Goal: Task Accomplishment & Management: Use online tool/utility

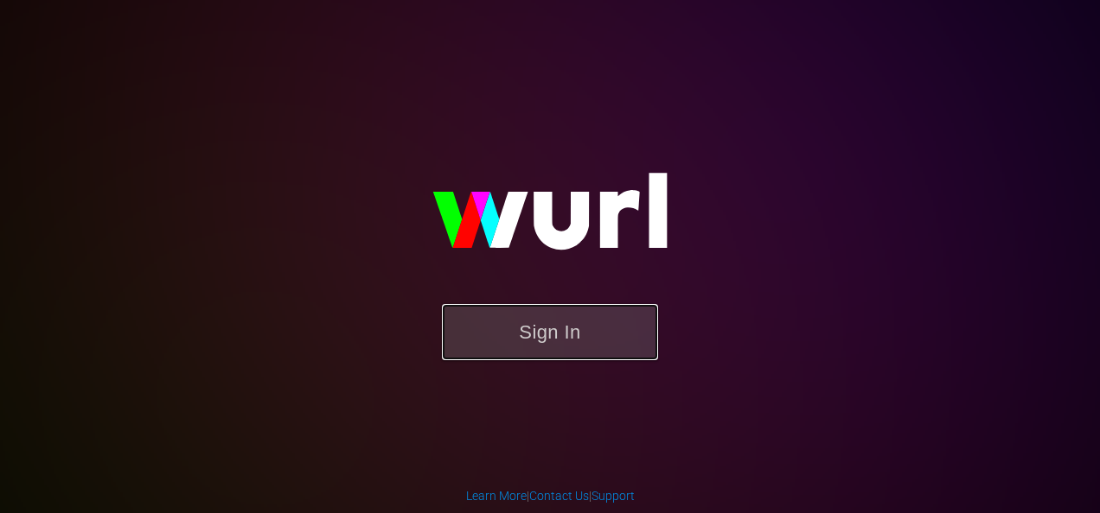
click at [606, 335] on button "Sign In" at bounding box center [550, 332] width 216 height 56
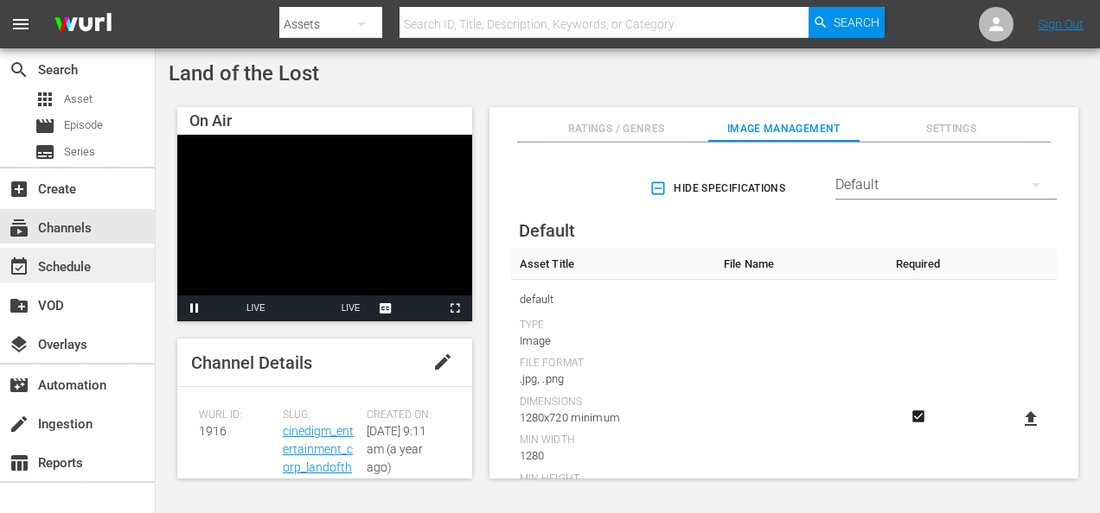
click at [59, 259] on div "event_available Schedule" at bounding box center [48, 265] width 97 height 16
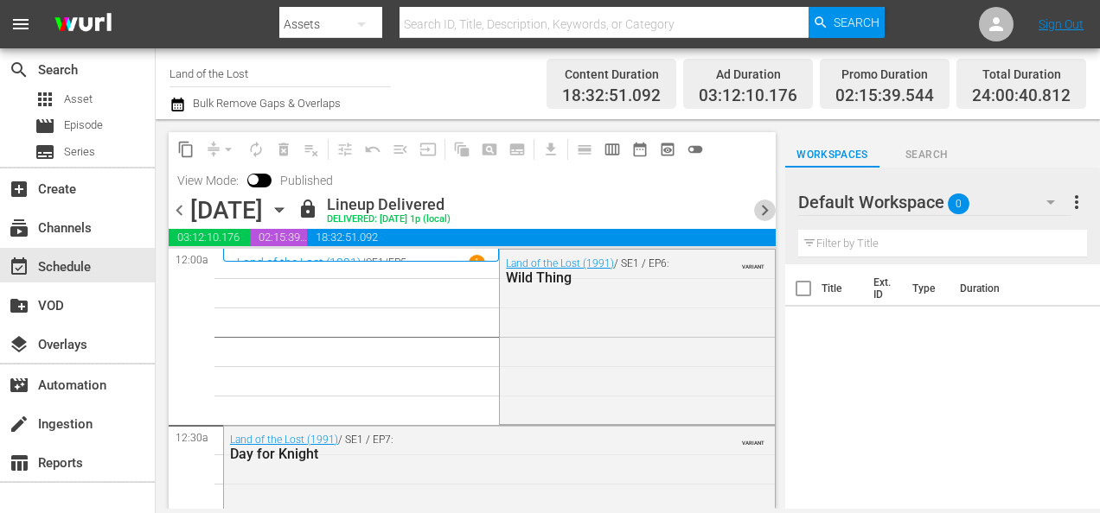
click at [767, 211] on span "chevron_right" at bounding box center [765, 211] width 22 height 22
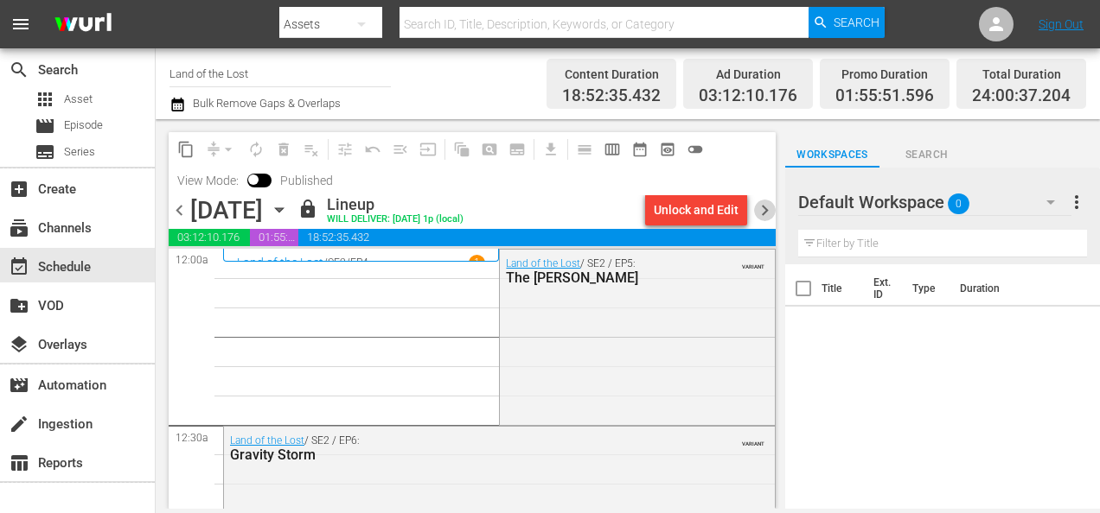
click at [764, 211] on span "chevron_right" at bounding box center [765, 211] width 22 height 22
click at [769, 207] on span "chevron_right" at bounding box center [765, 211] width 22 height 22
click at [763, 206] on span "chevron_right" at bounding box center [765, 211] width 22 height 22
click at [768, 212] on span "chevron_right" at bounding box center [765, 211] width 22 height 22
click at [764, 210] on span "chevron_right" at bounding box center [765, 211] width 22 height 22
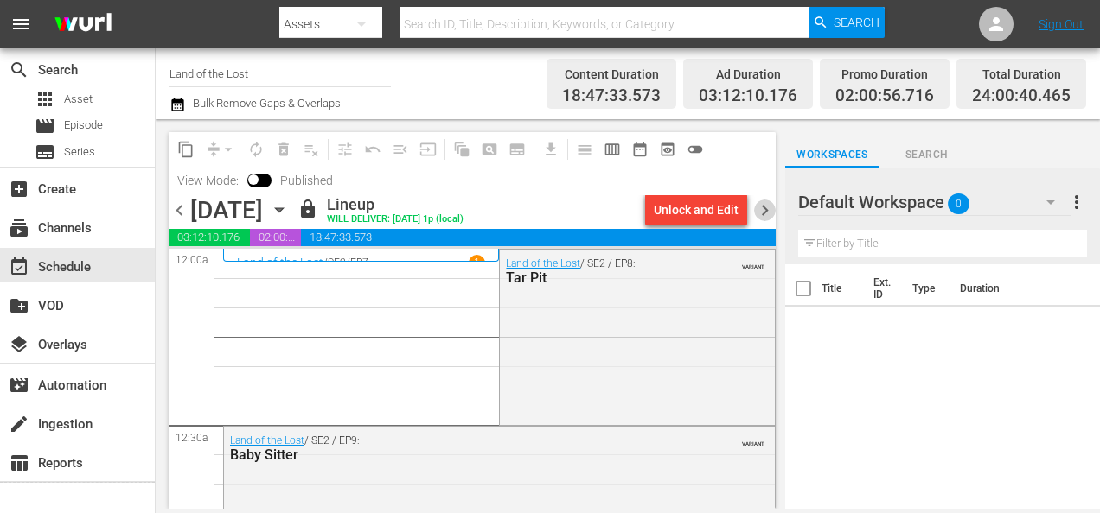
click at [767, 211] on span "chevron_right" at bounding box center [765, 211] width 22 height 22
click at [764, 208] on span "chevron_right" at bounding box center [765, 211] width 22 height 22
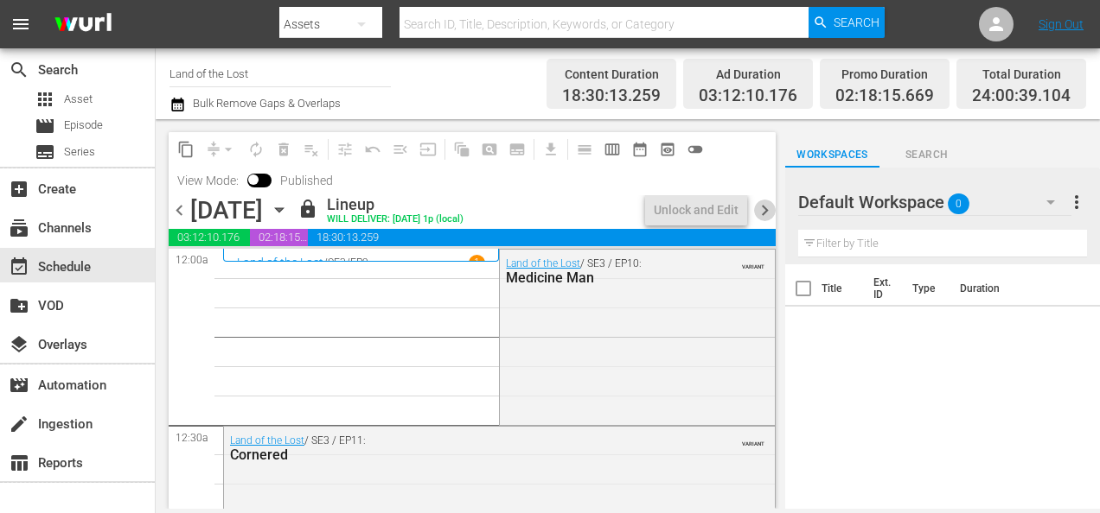
click at [764, 208] on span "chevron_right" at bounding box center [765, 211] width 22 height 22
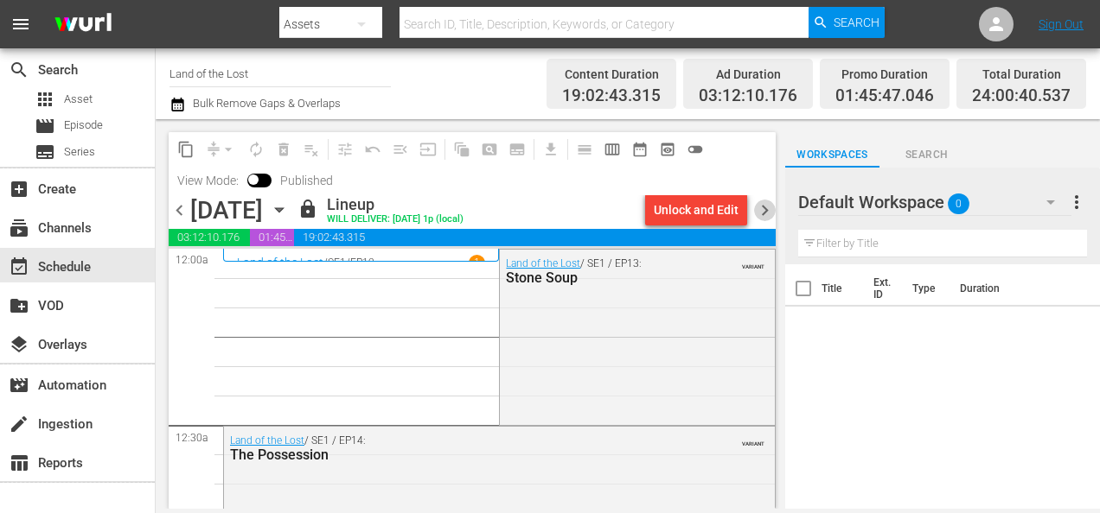
click at [764, 208] on span "chevron_right" at bounding box center [765, 211] width 22 height 22
click at [765, 209] on span "chevron_right" at bounding box center [765, 211] width 22 height 22
click at [767, 207] on span "chevron_right" at bounding box center [765, 211] width 22 height 22
click at [763, 208] on span "chevron_right" at bounding box center [765, 211] width 22 height 22
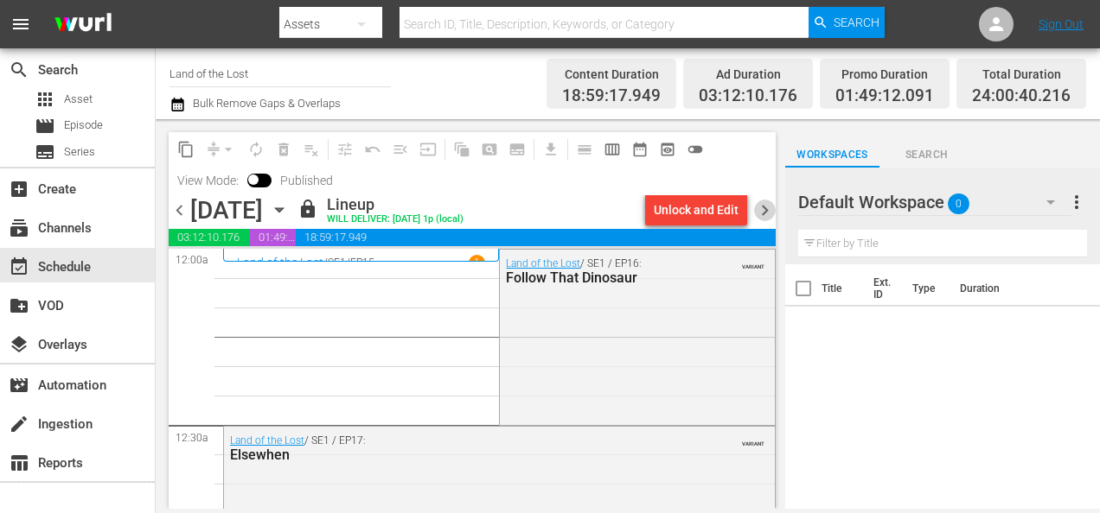
click at [763, 208] on span "chevron_right" at bounding box center [765, 211] width 22 height 22
click at [763, 212] on span "chevron_right" at bounding box center [765, 211] width 22 height 22
click at [764, 209] on span "chevron_right" at bounding box center [765, 211] width 22 height 22
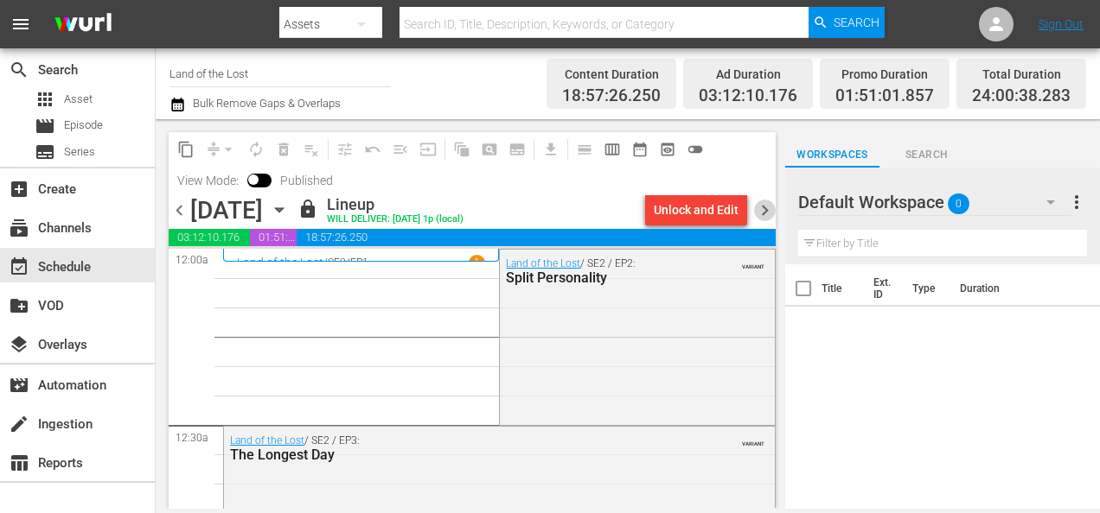
click at [766, 211] on span "chevron_right" at bounding box center [765, 211] width 22 height 22
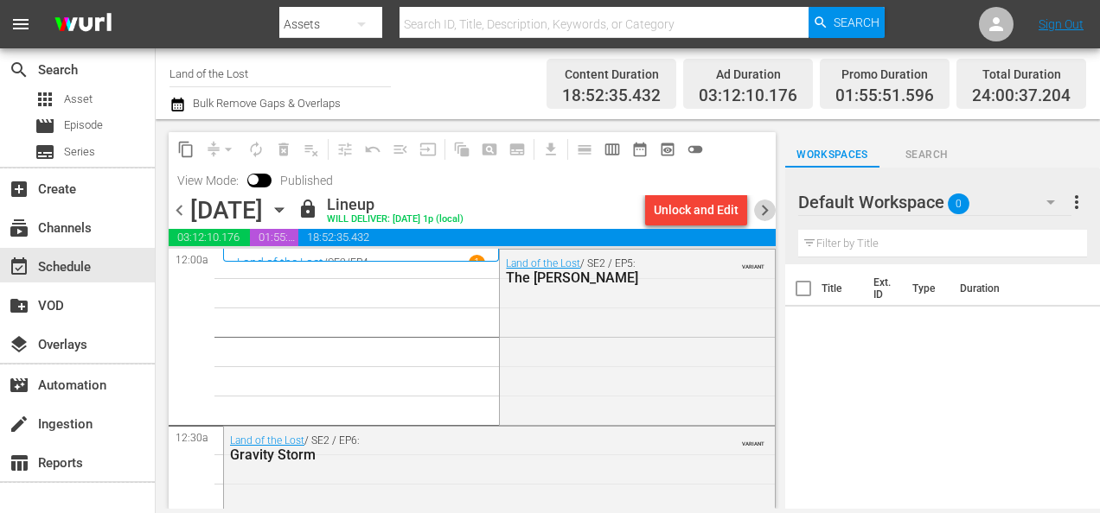
click at [769, 213] on span "chevron_right" at bounding box center [765, 211] width 22 height 22
click at [761, 209] on span "chevron_right" at bounding box center [765, 211] width 22 height 22
click at [761, 208] on span "chevron_right" at bounding box center [765, 211] width 22 height 22
click at [764, 213] on span "chevron_right" at bounding box center [765, 211] width 22 height 22
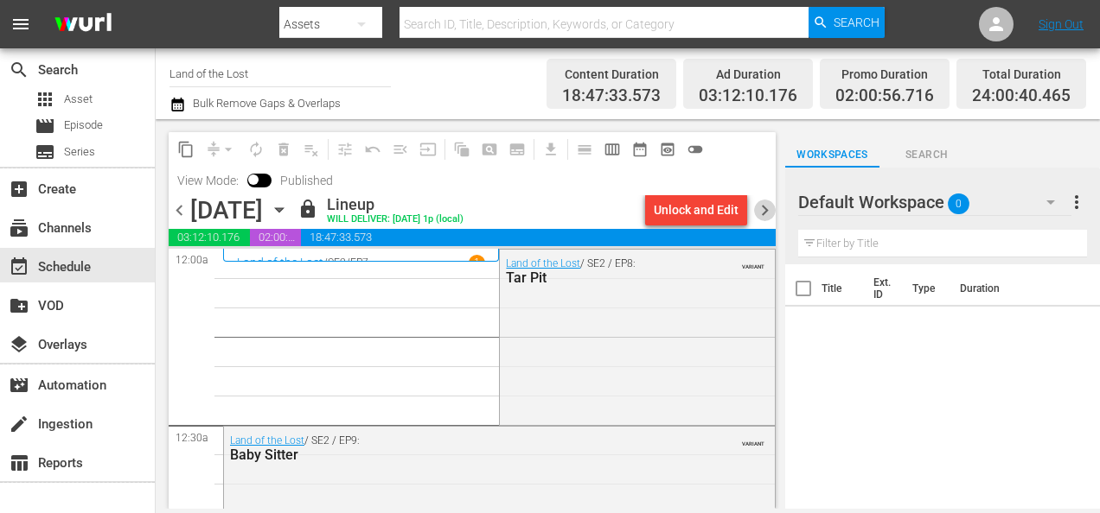
click at [764, 213] on span "chevron_right" at bounding box center [765, 211] width 22 height 22
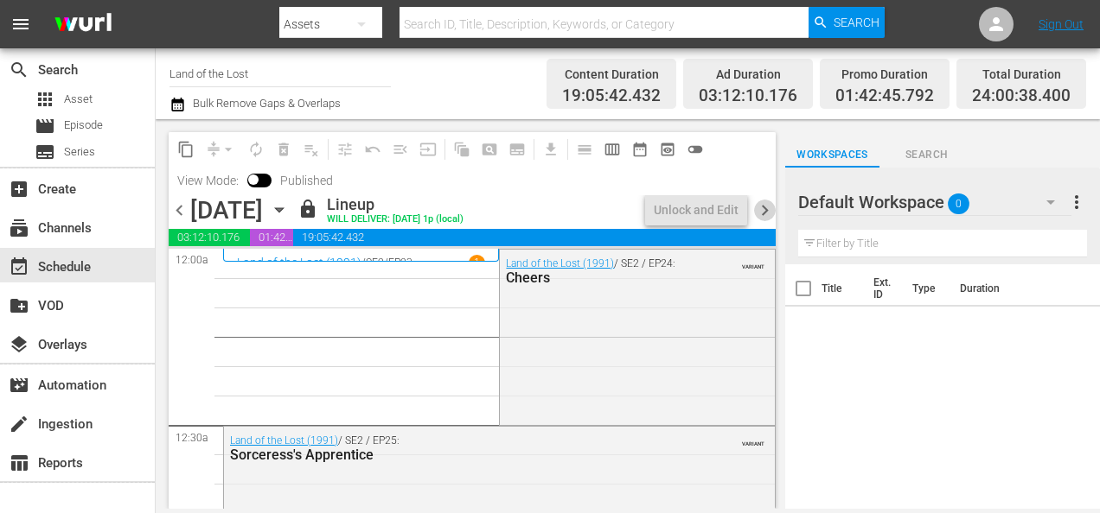
click at [767, 206] on span "chevron_right" at bounding box center [765, 211] width 22 height 22
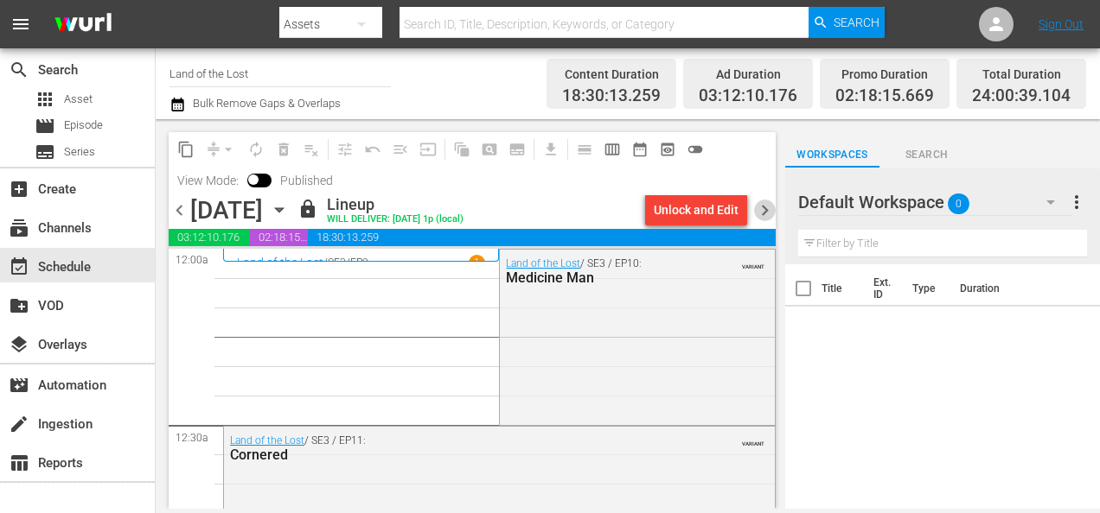
click at [767, 206] on span "chevron_right" at bounding box center [765, 211] width 22 height 22
click at [766, 207] on span "chevron_right" at bounding box center [765, 211] width 22 height 22
click at [768, 210] on span "chevron_right" at bounding box center [765, 211] width 22 height 22
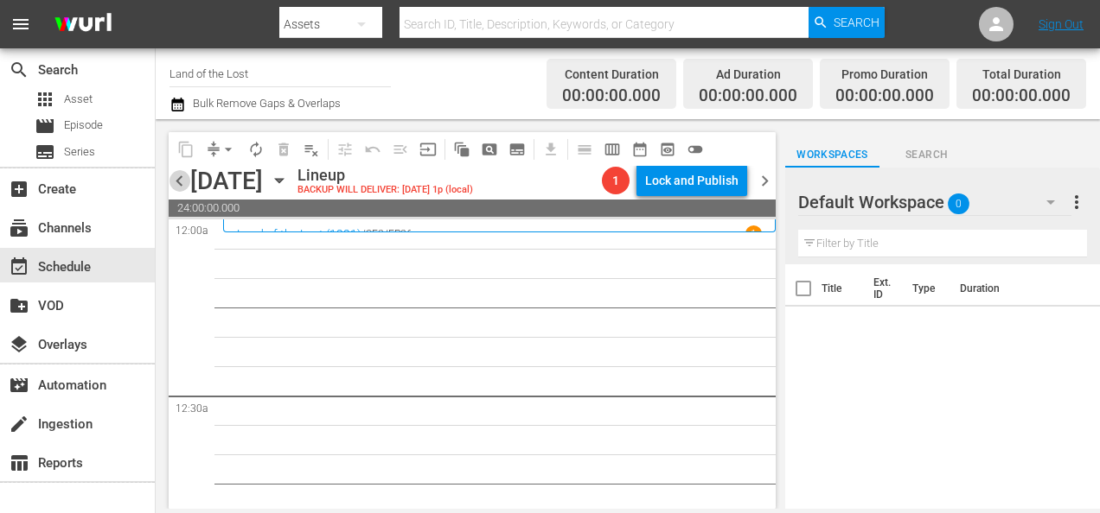
click at [180, 181] on span "chevron_left" at bounding box center [180, 181] width 22 height 22
